Goal: Information Seeking & Learning: Learn about a topic

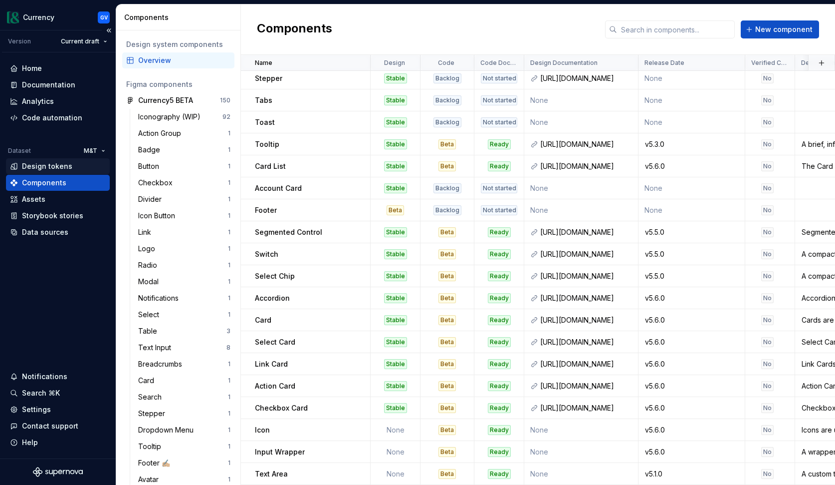
click at [61, 167] on div "Design tokens" at bounding box center [47, 166] width 50 height 10
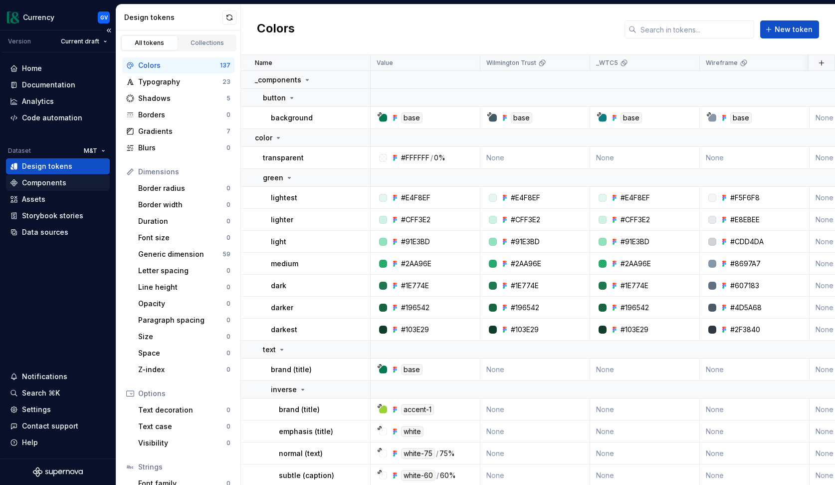
click at [64, 185] on div "Components" at bounding box center [44, 183] width 44 height 10
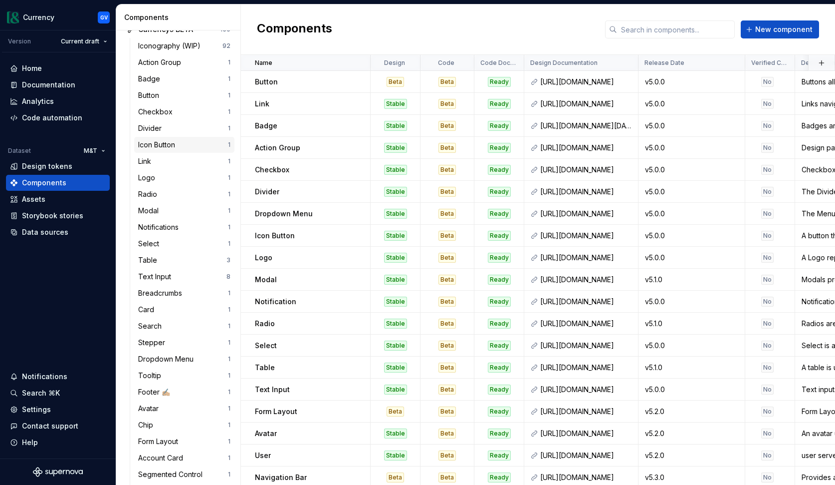
scroll to position [74, 0]
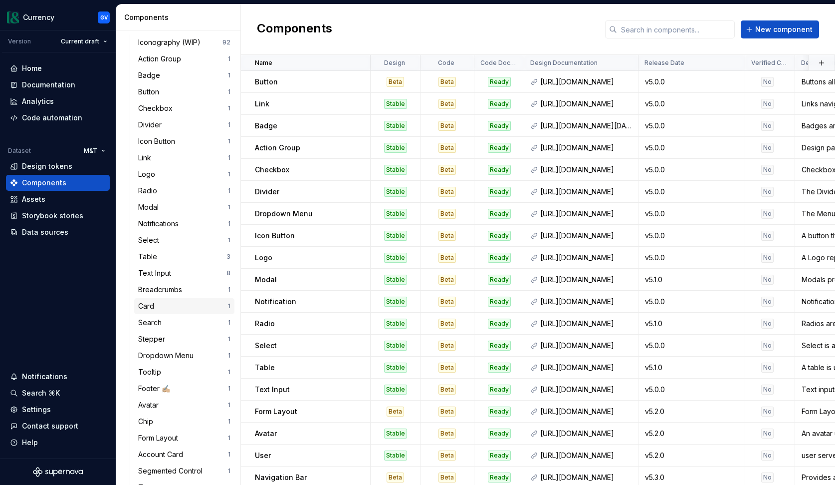
click at [171, 308] on div "Card" at bounding box center [183, 306] width 90 height 10
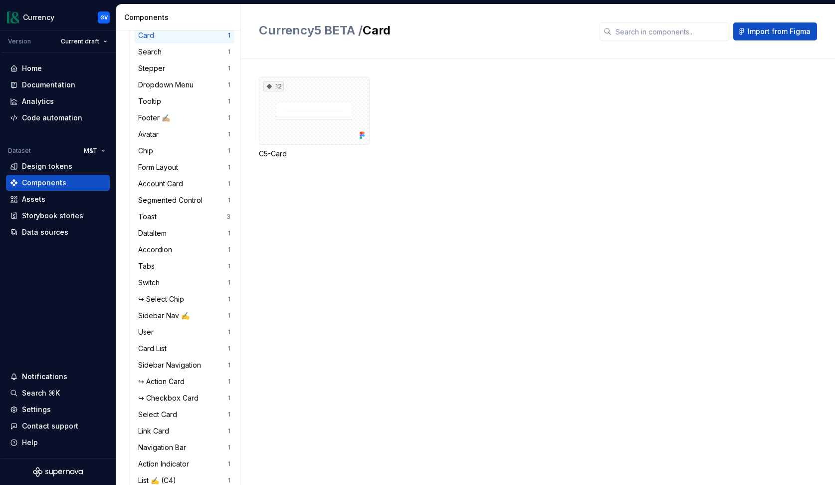
scroll to position [352, 0]
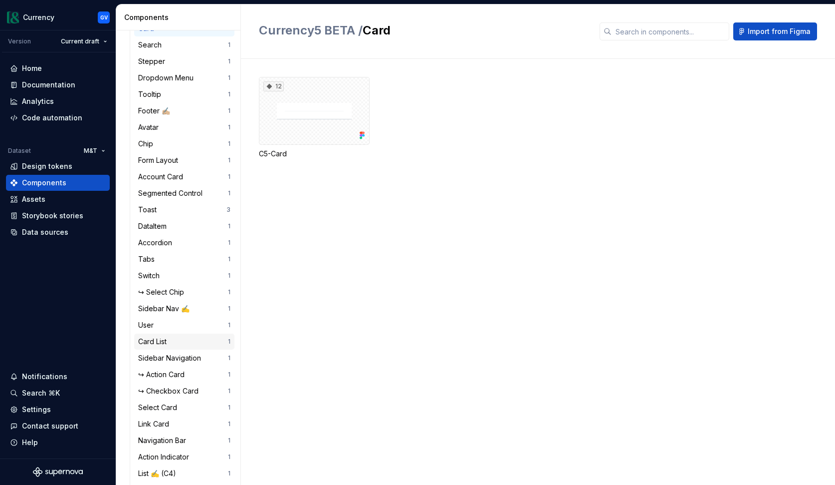
click at [173, 337] on div "Card List" at bounding box center [183, 341] width 90 height 10
click at [104, 42] on html "Currency GV Version Current draft Home Documentation Analytics Code automation …" at bounding box center [417, 242] width 835 height 485
click at [65, 219] on div "Storybook stories" at bounding box center [52, 216] width 61 height 10
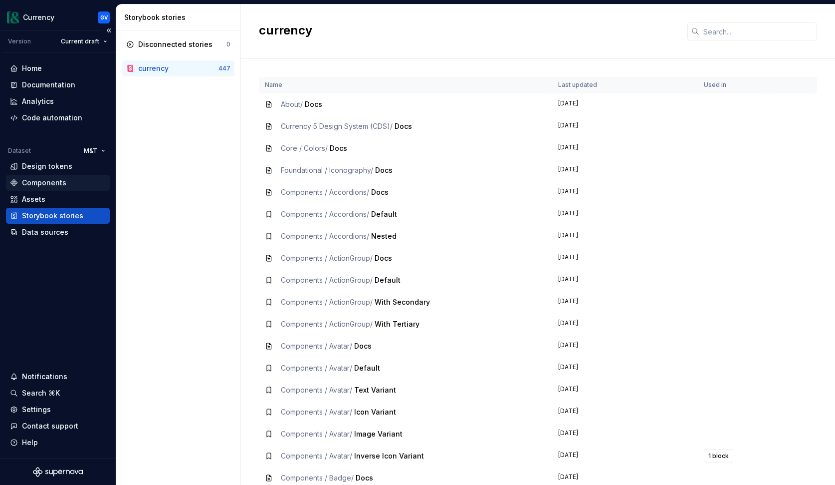
click at [81, 182] on div "Components" at bounding box center [58, 183] width 96 height 10
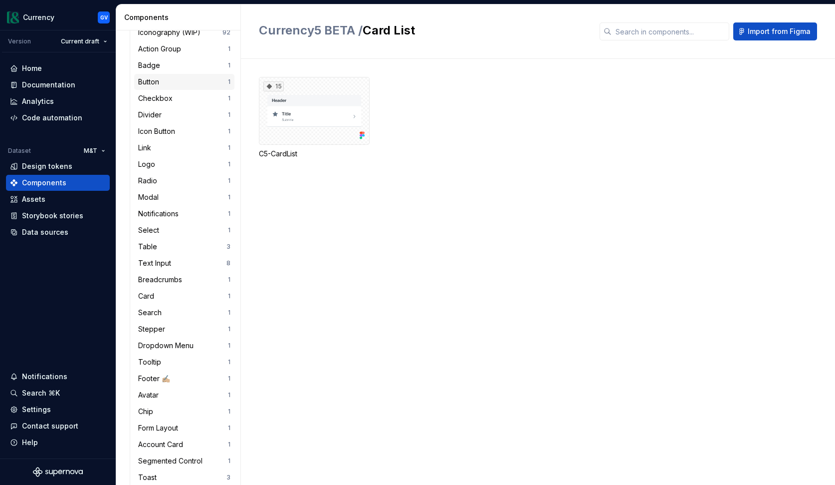
scroll to position [85, 0]
click at [167, 295] on div "Card" at bounding box center [183, 295] width 90 height 10
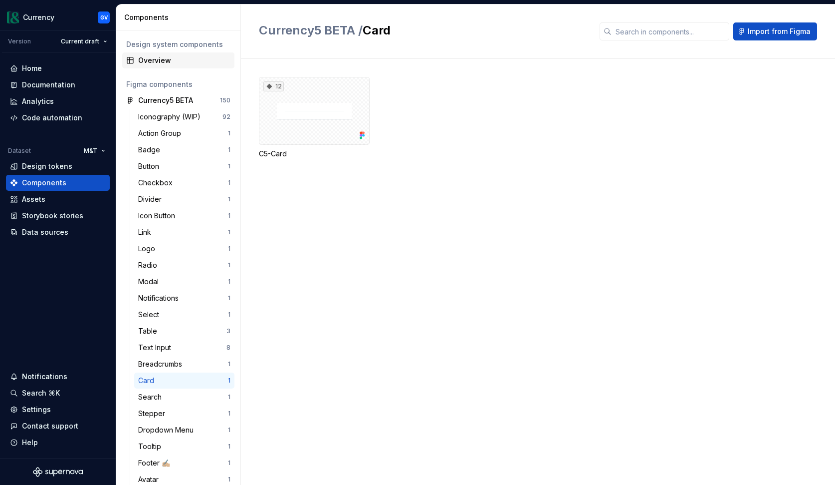
click at [172, 64] on div "Overview" at bounding box center [184, 60] width 92 height 10
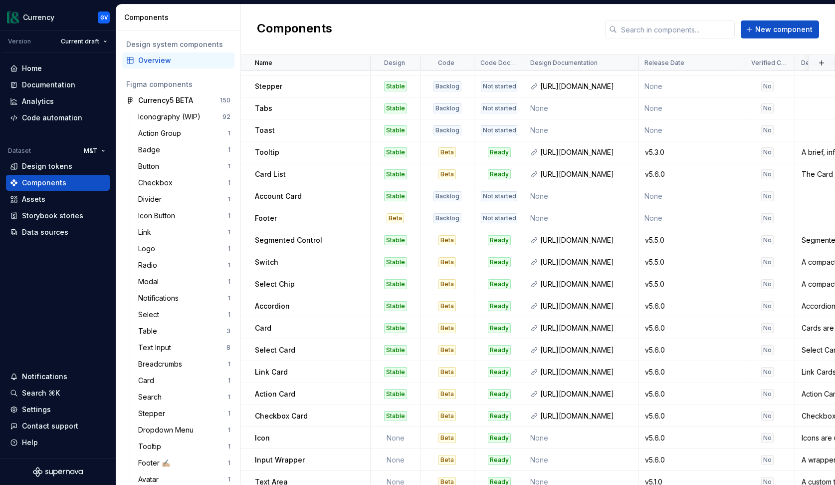
scroll to position [574, 0]
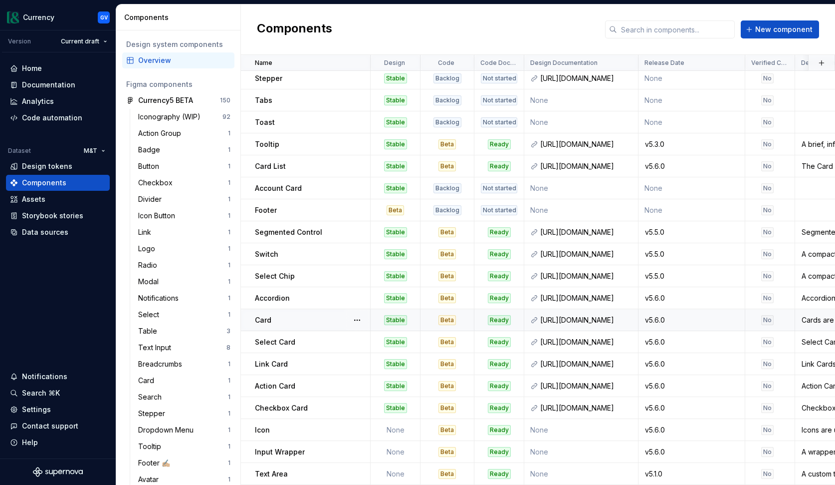
click at [307, 323] on div "Card" at bounding box center [312, 320] width 115 height 10
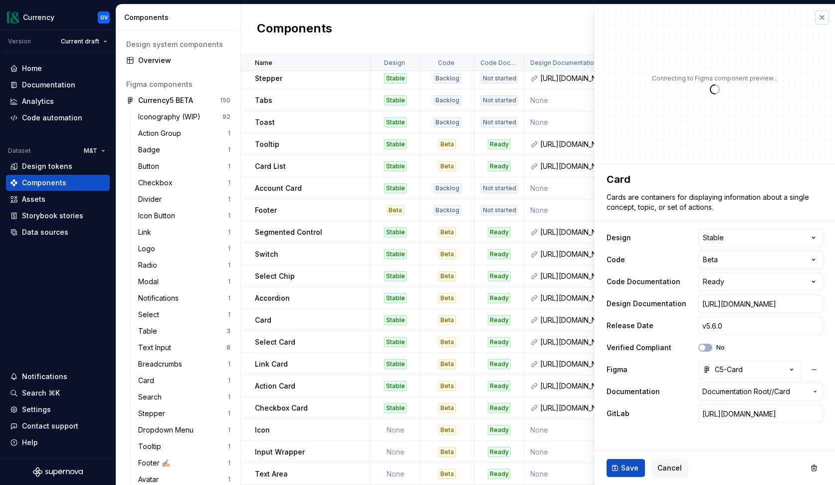
click at [822, 19] on button "button" at bounding box center [822, 17] width 14 height 14
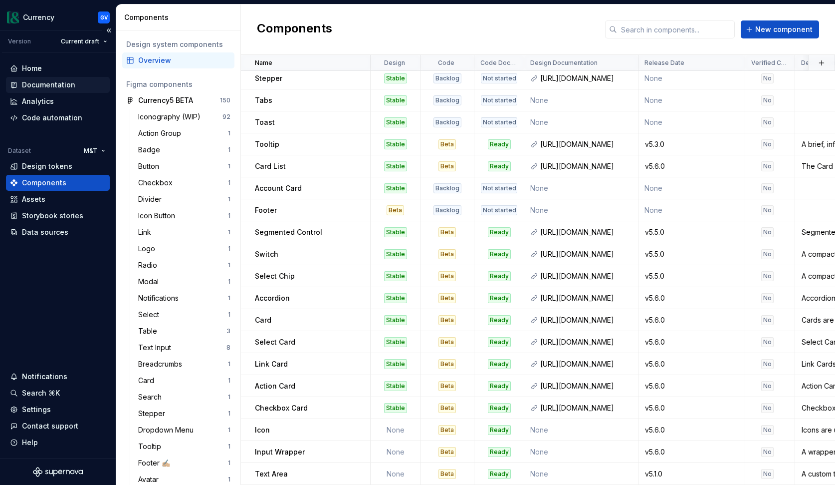
click at [74, 84] on div "Documentation" at bounding box center [58, 85] width 96 height 10
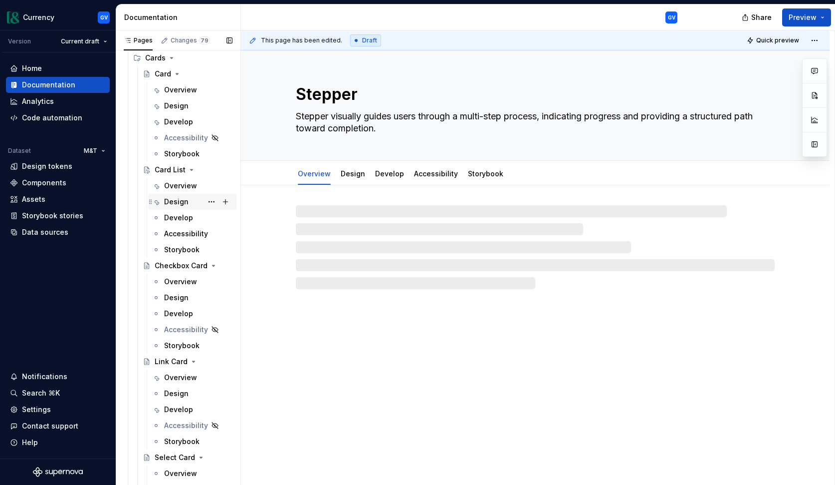
scroll to position [1325, 0]
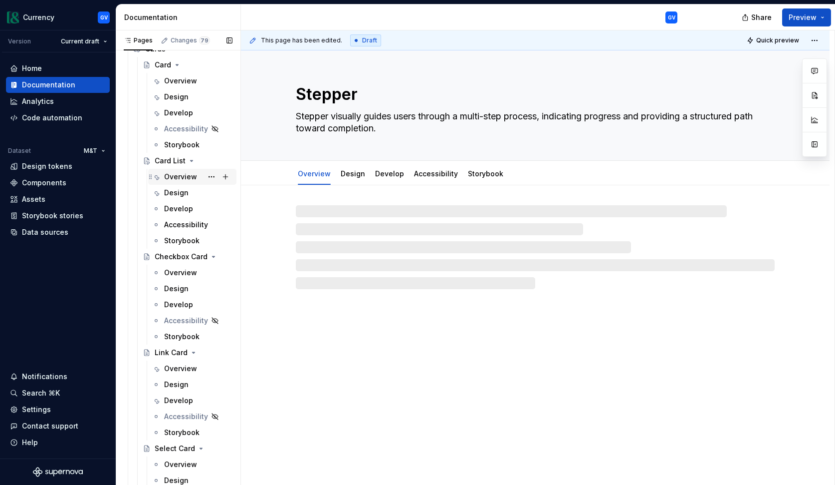
click at [190, 177] on div "Overview" at bounding box center [180, 177] width 33 height 10
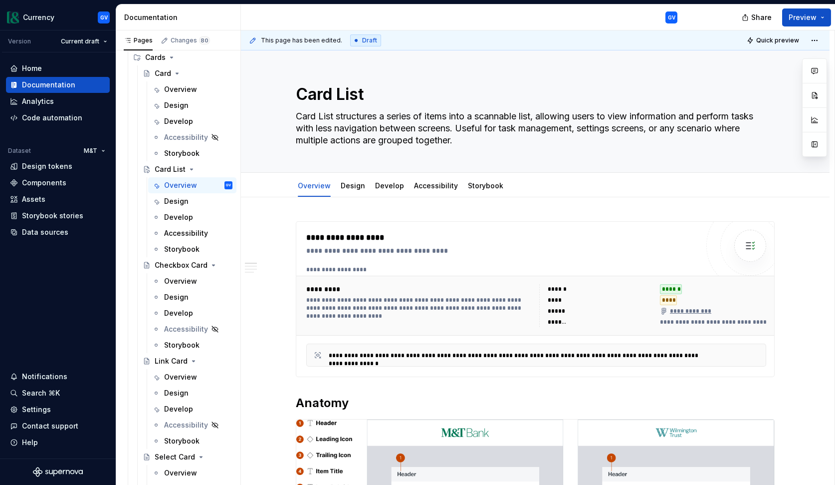
type textarea "*"
